Goal: Check status: Check status

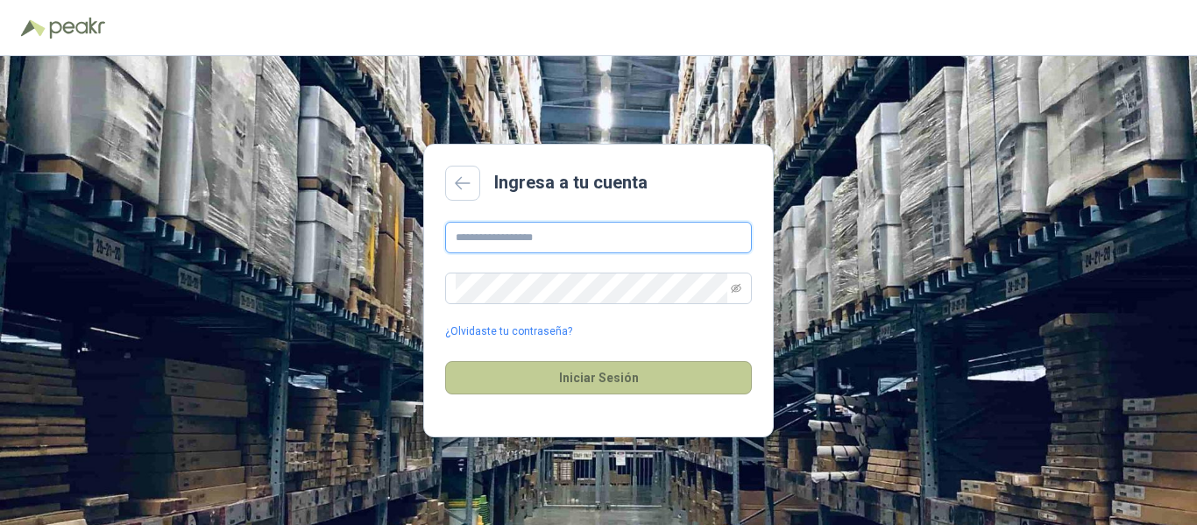
type input "**********"
click at [599, 372] on button "Iniciar Sesión" at bounding box center [598, 377] width 307 height 33
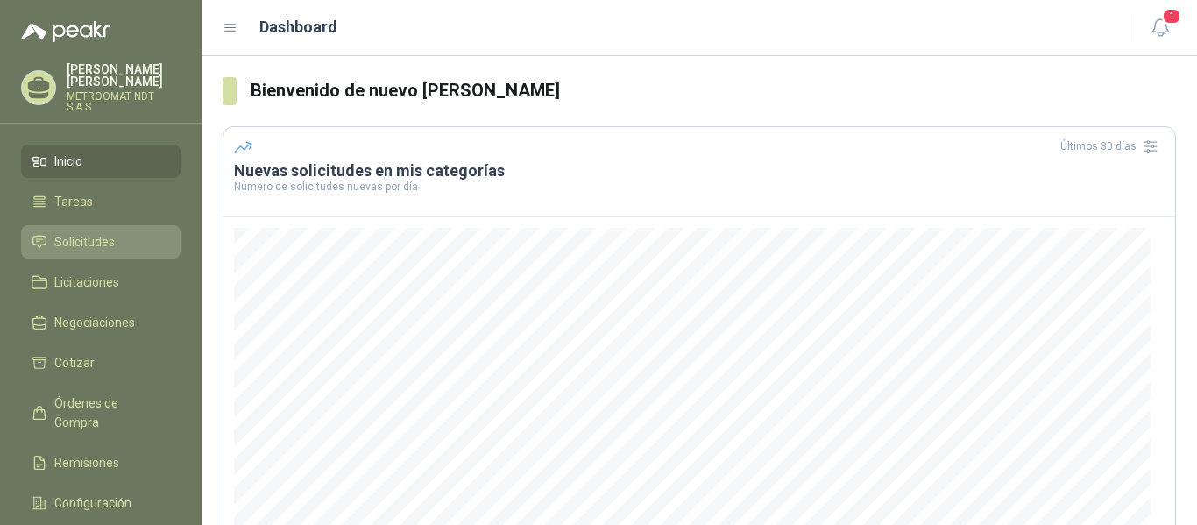
click at [111, 239] on span "Solicitudes" at bounding box center [84, 241] width 60 height 19
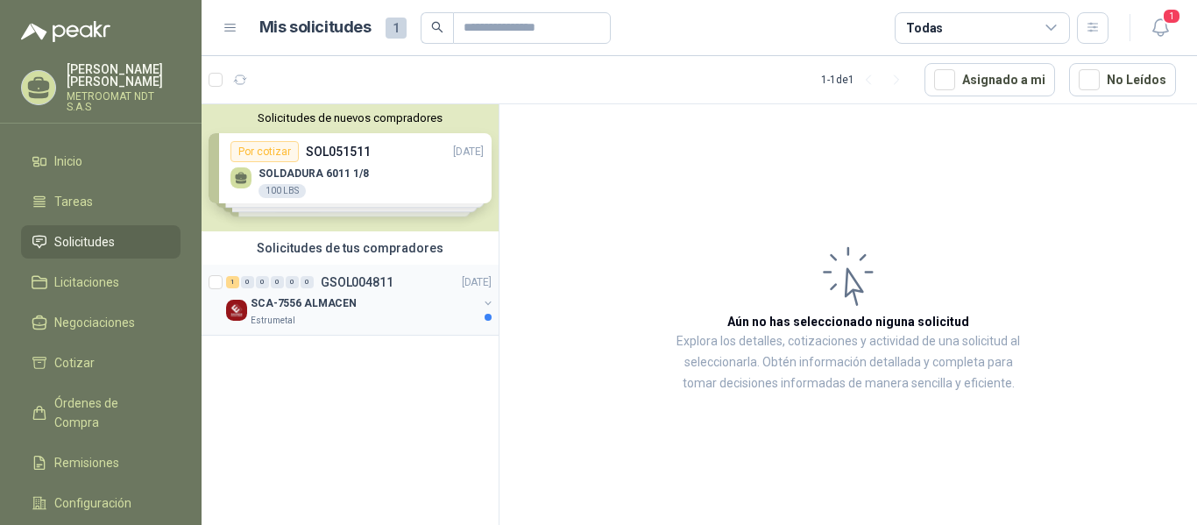
click at [371, 311] on div "SCA-7556 ALMACEN" at bounding box center [364, 303] width 227 height 21
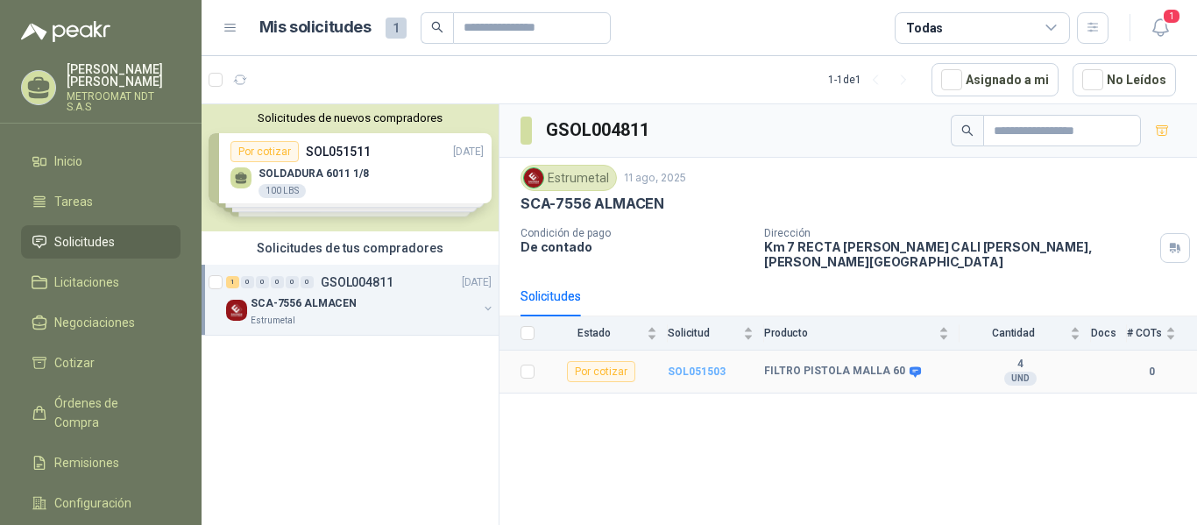
click at [691, 365] on b "SOL051503" at bounding box center [697, 371] width 58 height 12
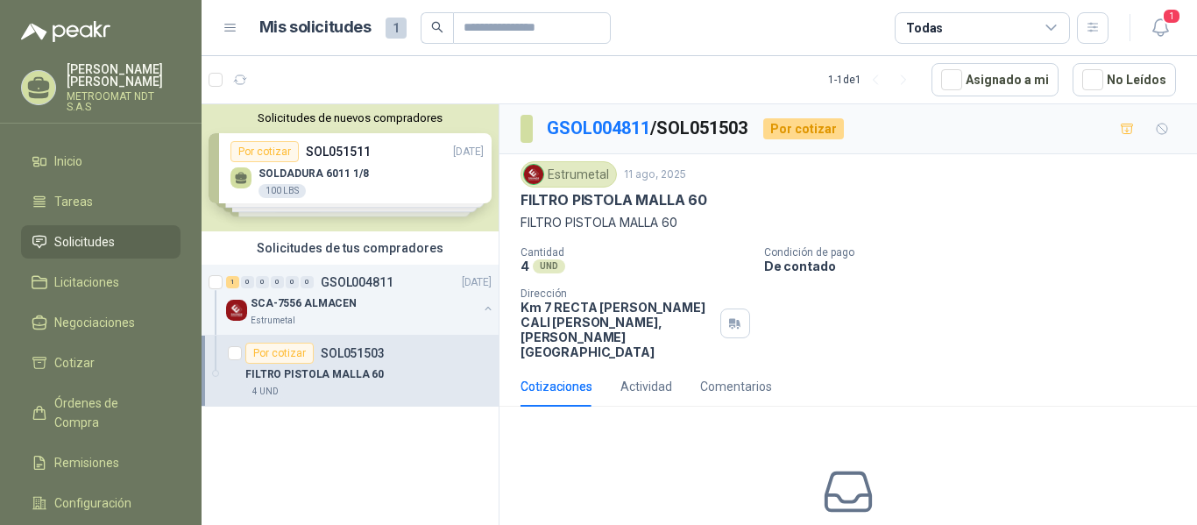
scroll to position [84, 0]
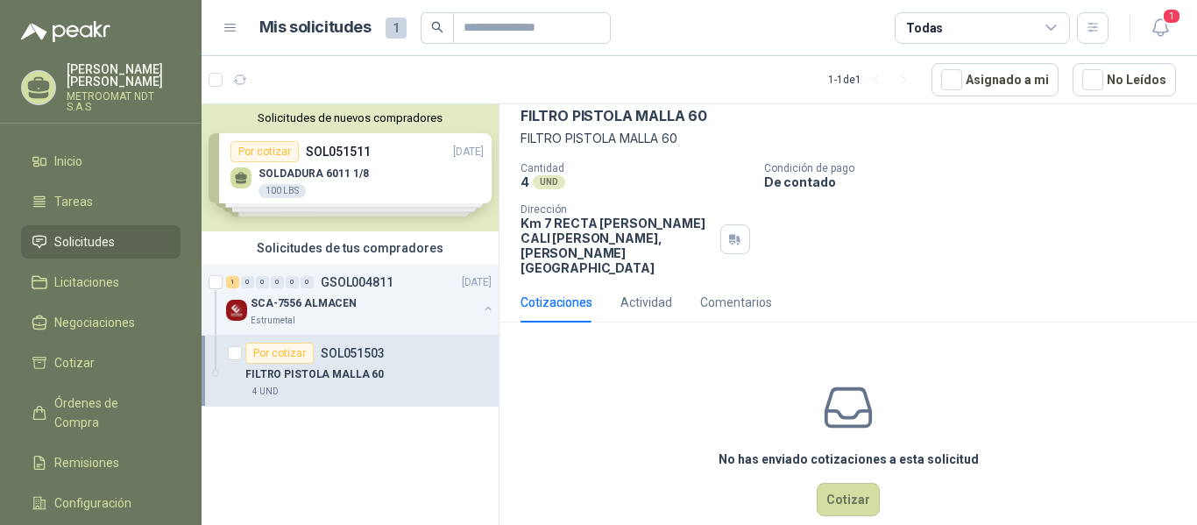
click at [299, 351] on div "Por cotizar" at bounding box center [279, 353] width 68 height 21
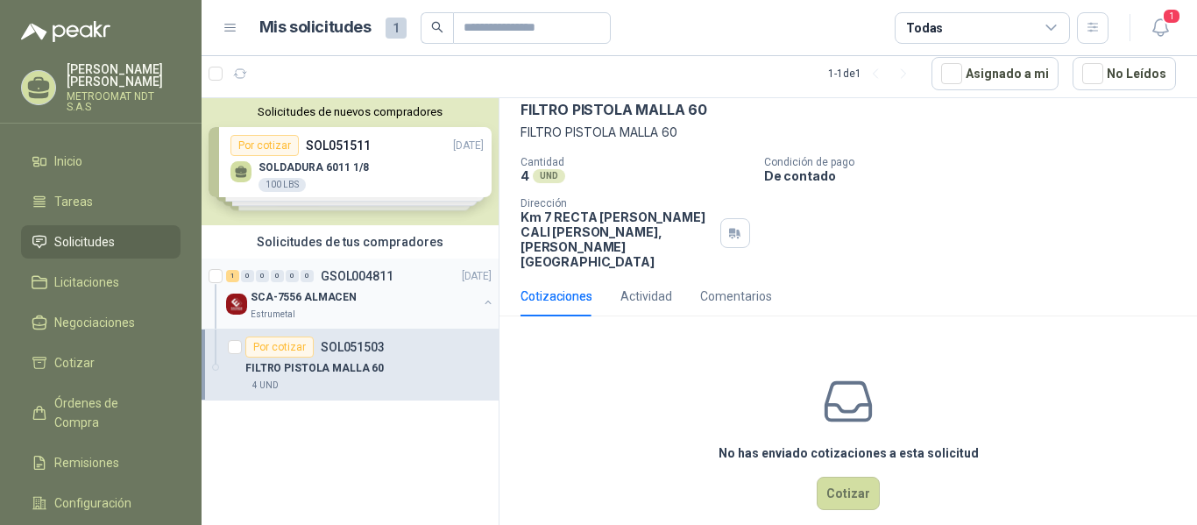
click at [333, 272] on p "GSOL004811" at bounding box center [357, 276] width 73 height 12
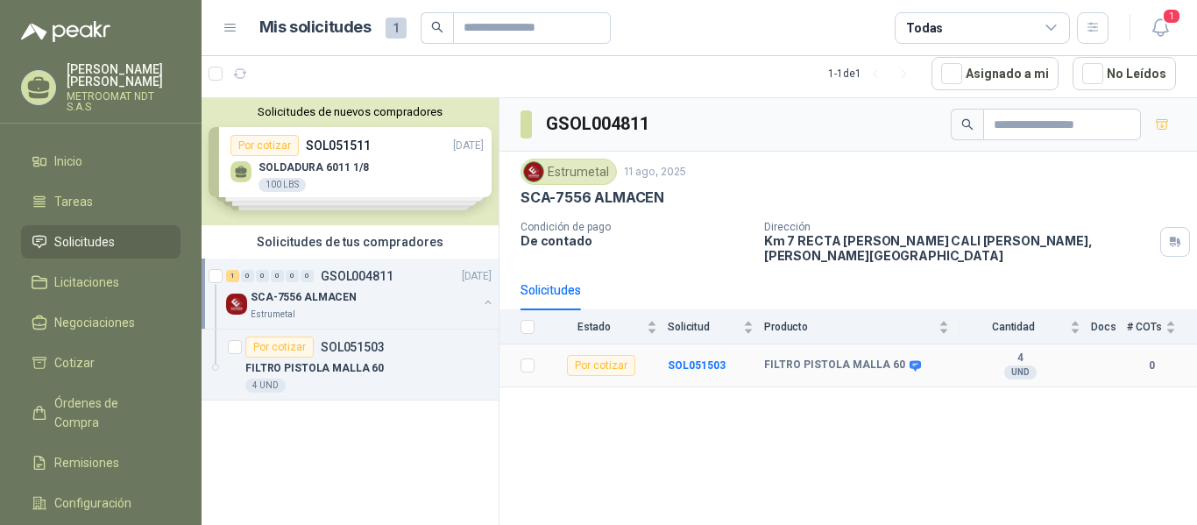
click at [890, 358] on b "FILTRO PISTOLA MALLA 60" at bounding box center [834, 365] width 141 height 14
click at [682, 359] on b "SOL051503" at bounding box center [697, 365] width 58 height 12
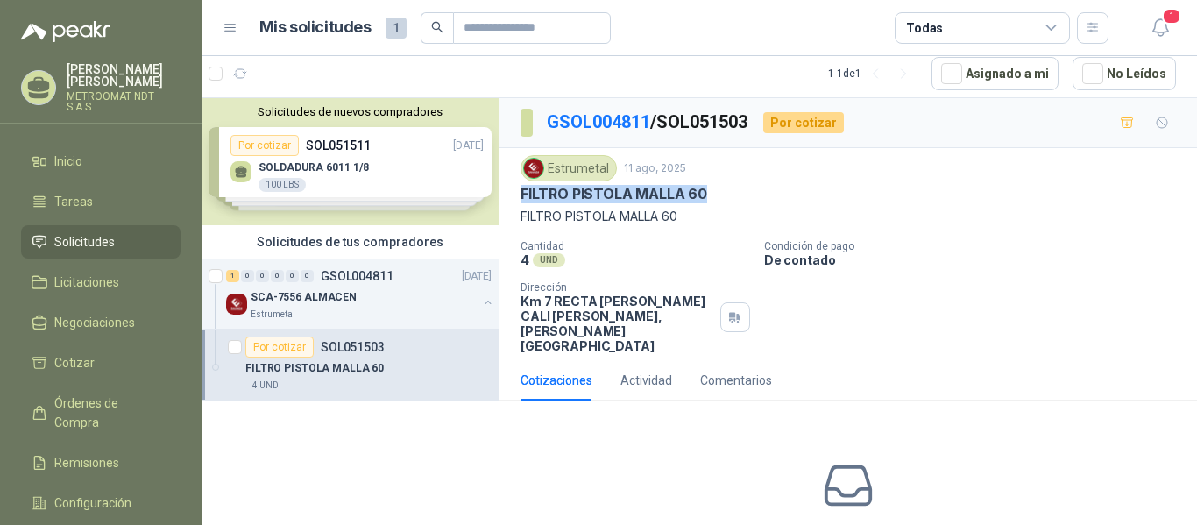
drag, startPoint x: 708, startPoint y: 112, endPoint x: 521, endPoint y: 195, distance: 204.8
click at [521, 195] on div "FILTRO PISTOLA MALLA 60" at bounding box center [849, 194] width 656 height 18
copy p "FILTRO PISTOLA MALLA 60"
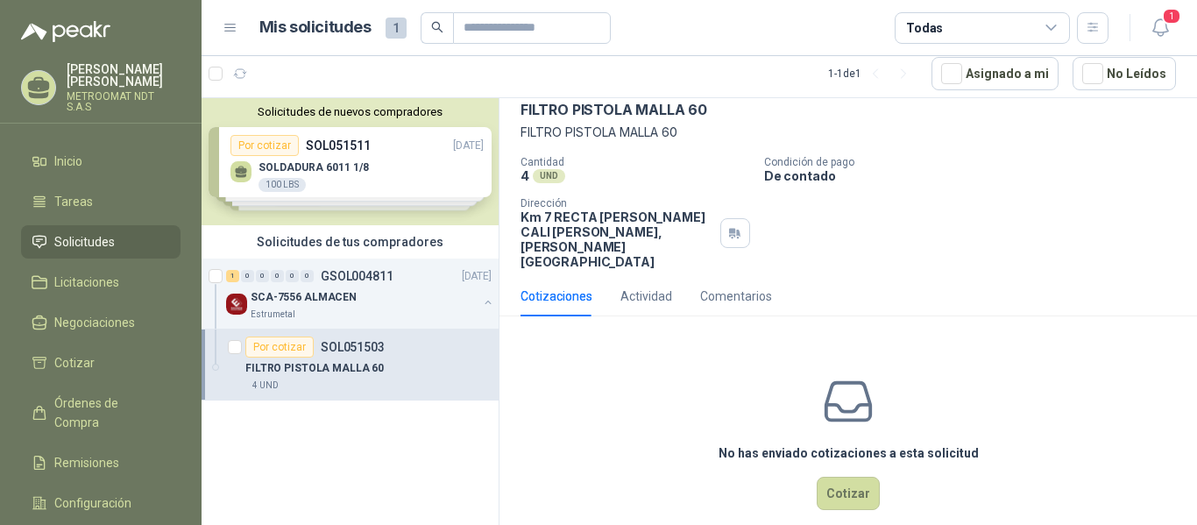
click at [464, 139] on div "Solicitudes de nuevos compradores Por cotizar SOL051511 [DATE] SOLDADURA 6011 1…" at bounding box center [350, 161] width 297 height 127
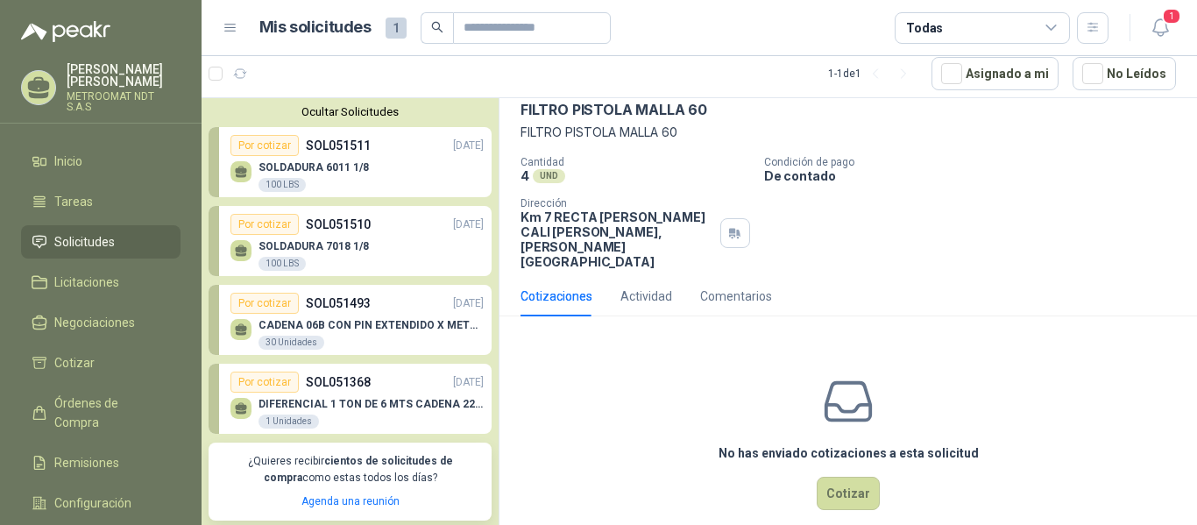
scroll to position [203, 0]
